Goal: Task Accomplishment & Management: Manage account settings

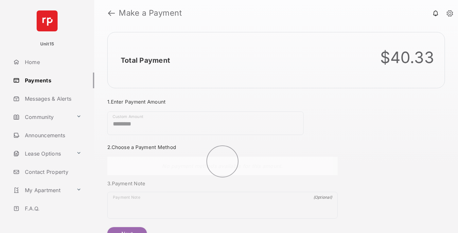
scroll to position [35, 0]
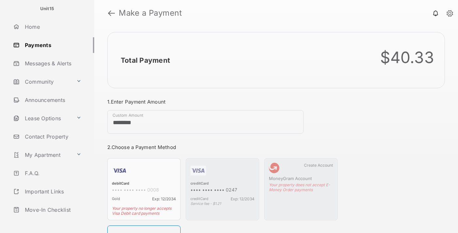
click at [51, 220] on link "Logout" at bounding box center [52, 228] width 84 height 16
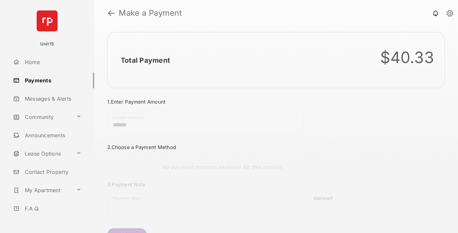
scroll to position [35, 0]
